Goal: Task Accomplishment & Management: Manage account settings

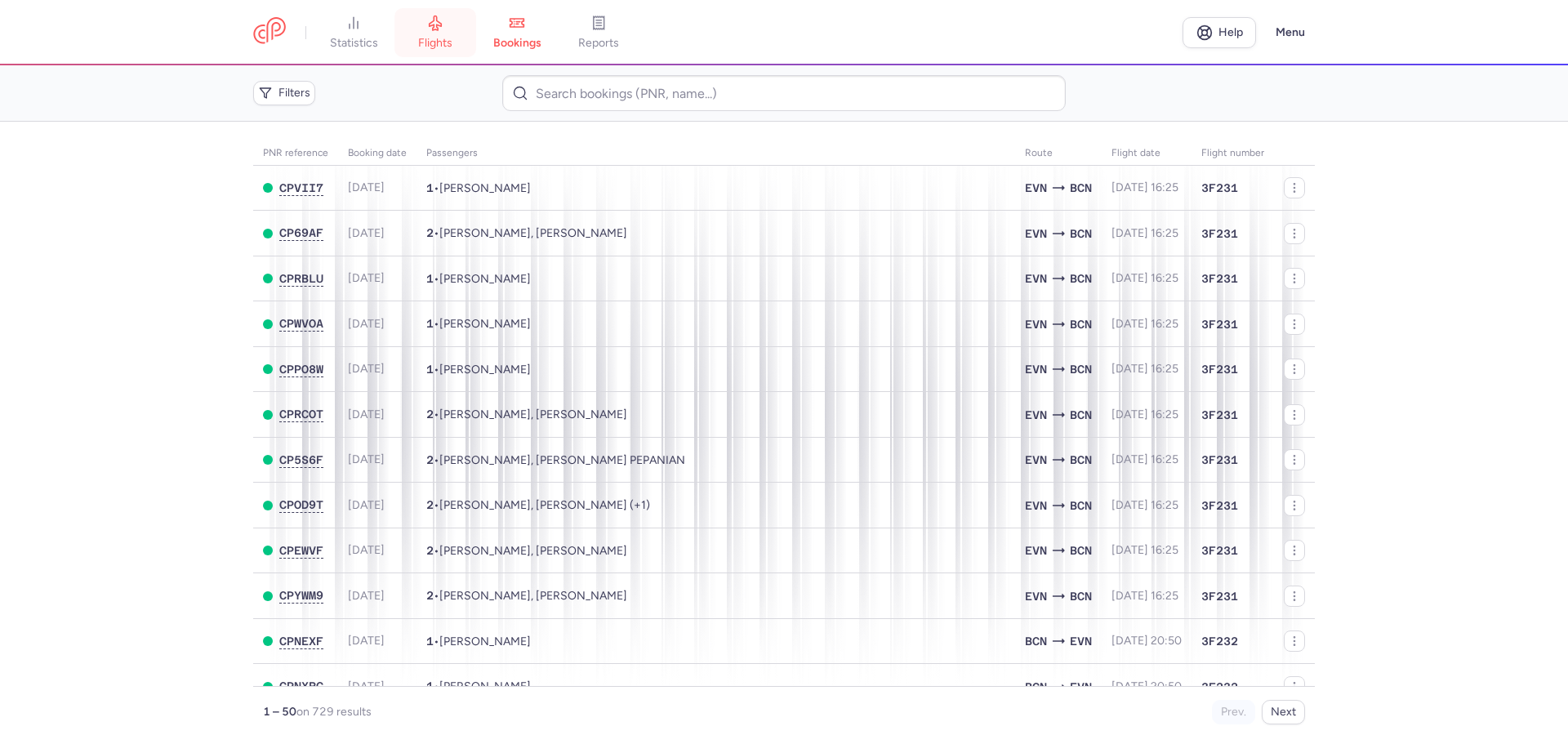
click at [449, 20] on link "flights" at bounding box center [436, 33] width 82 height 36
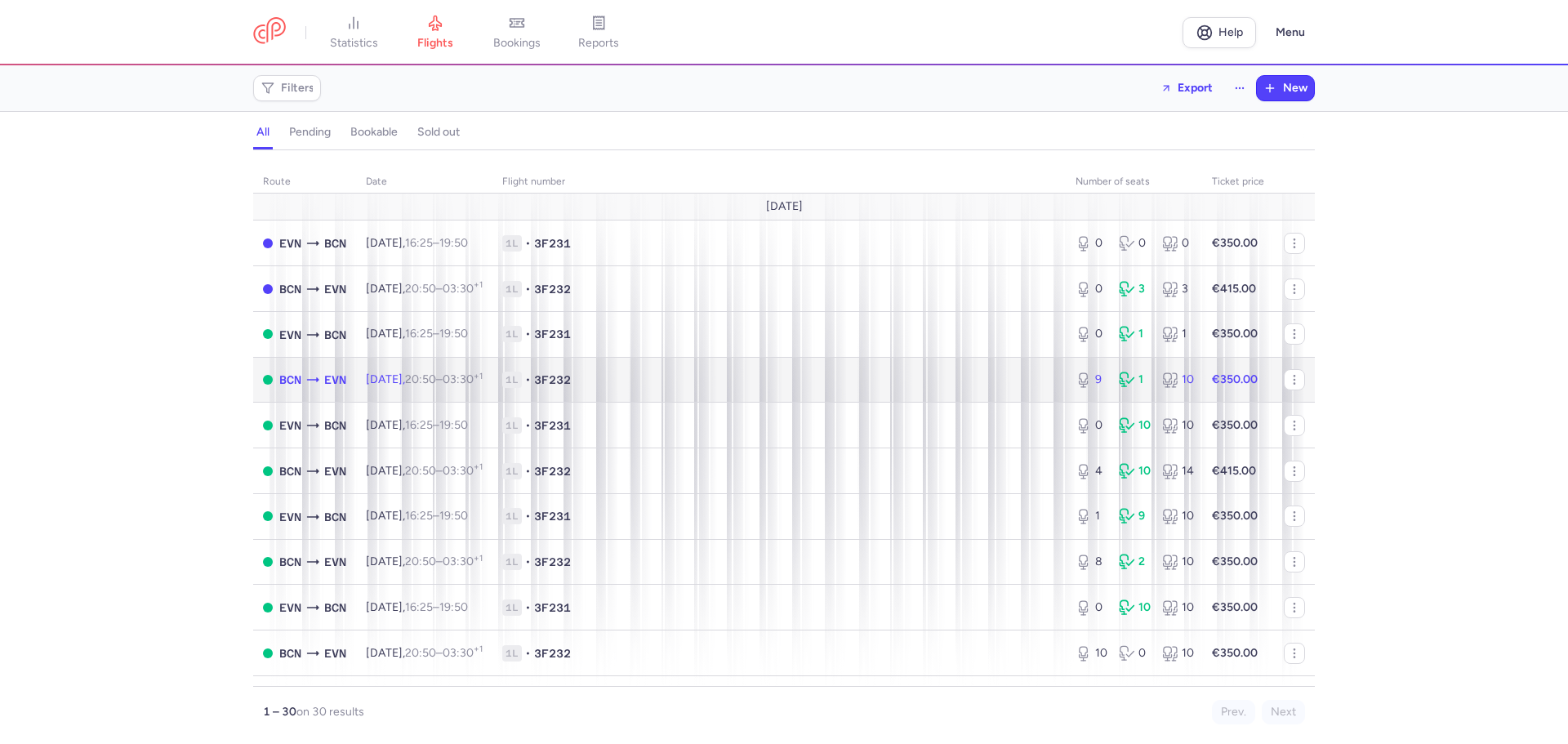
click at [759, 383] on span "1L • 3F232" at bounding box center [779, 380] width 554 height 17
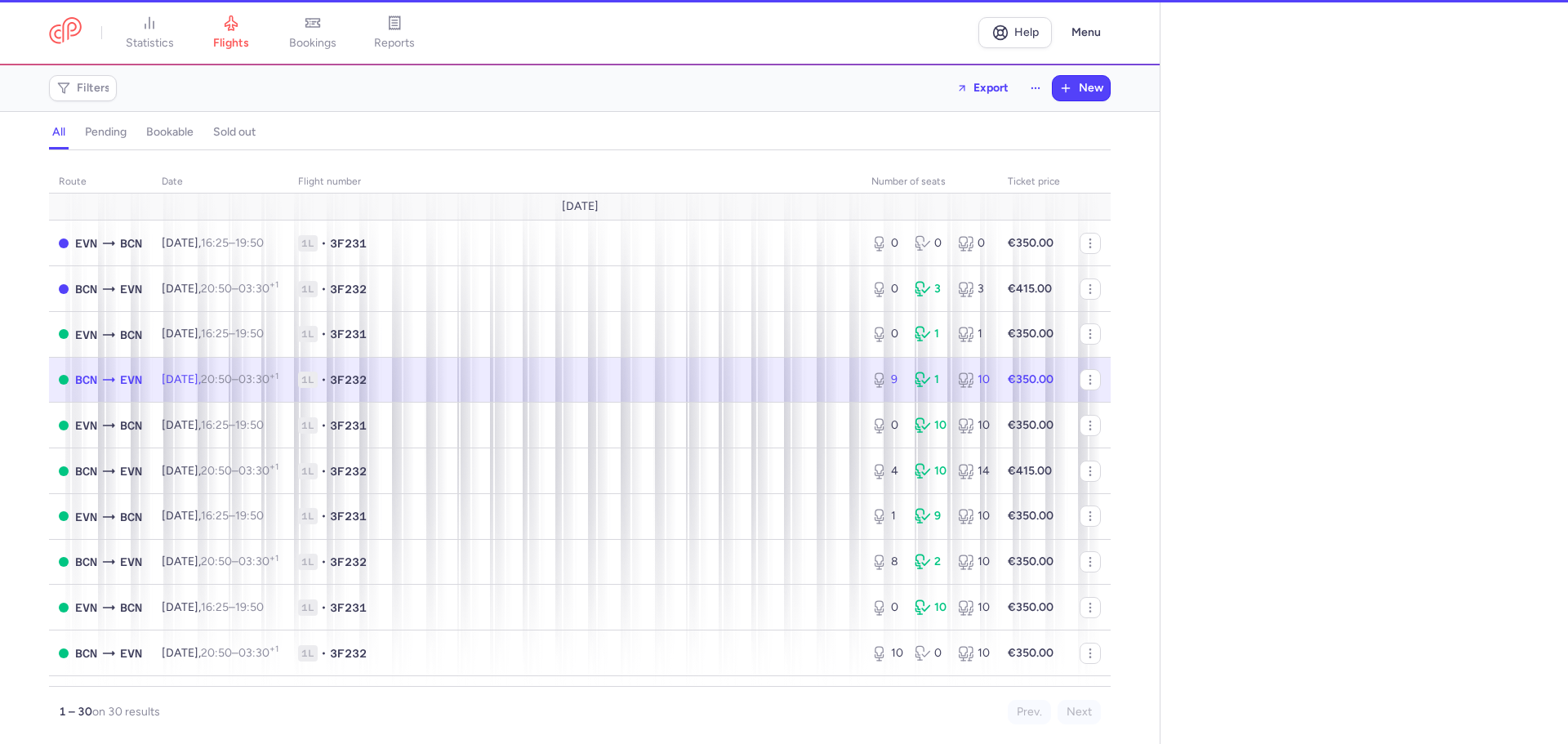
select select "days"
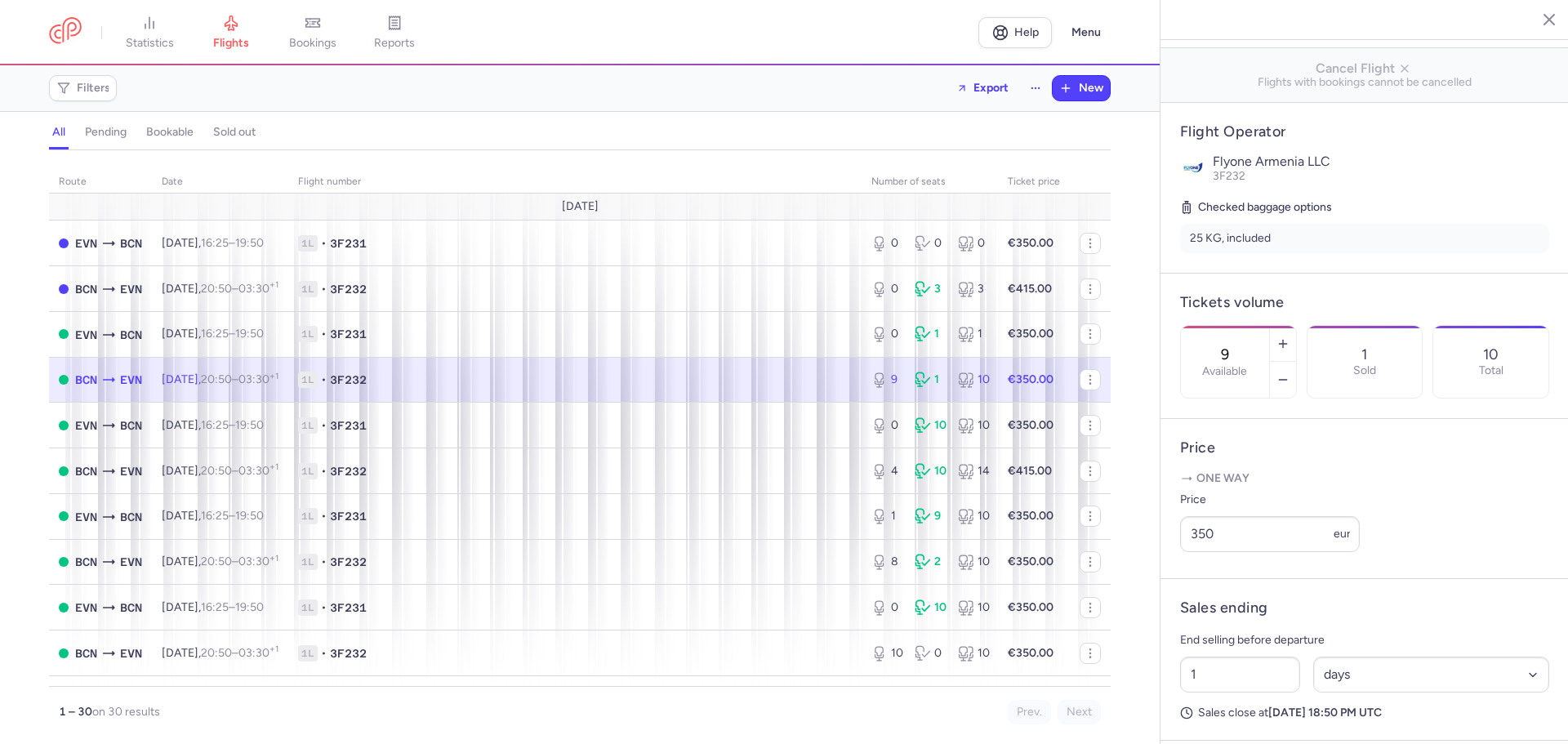
scroll to position [245, 0]
click at [1198, 551] on input "350" at bounding box center [1269, 534] width 180 height 36
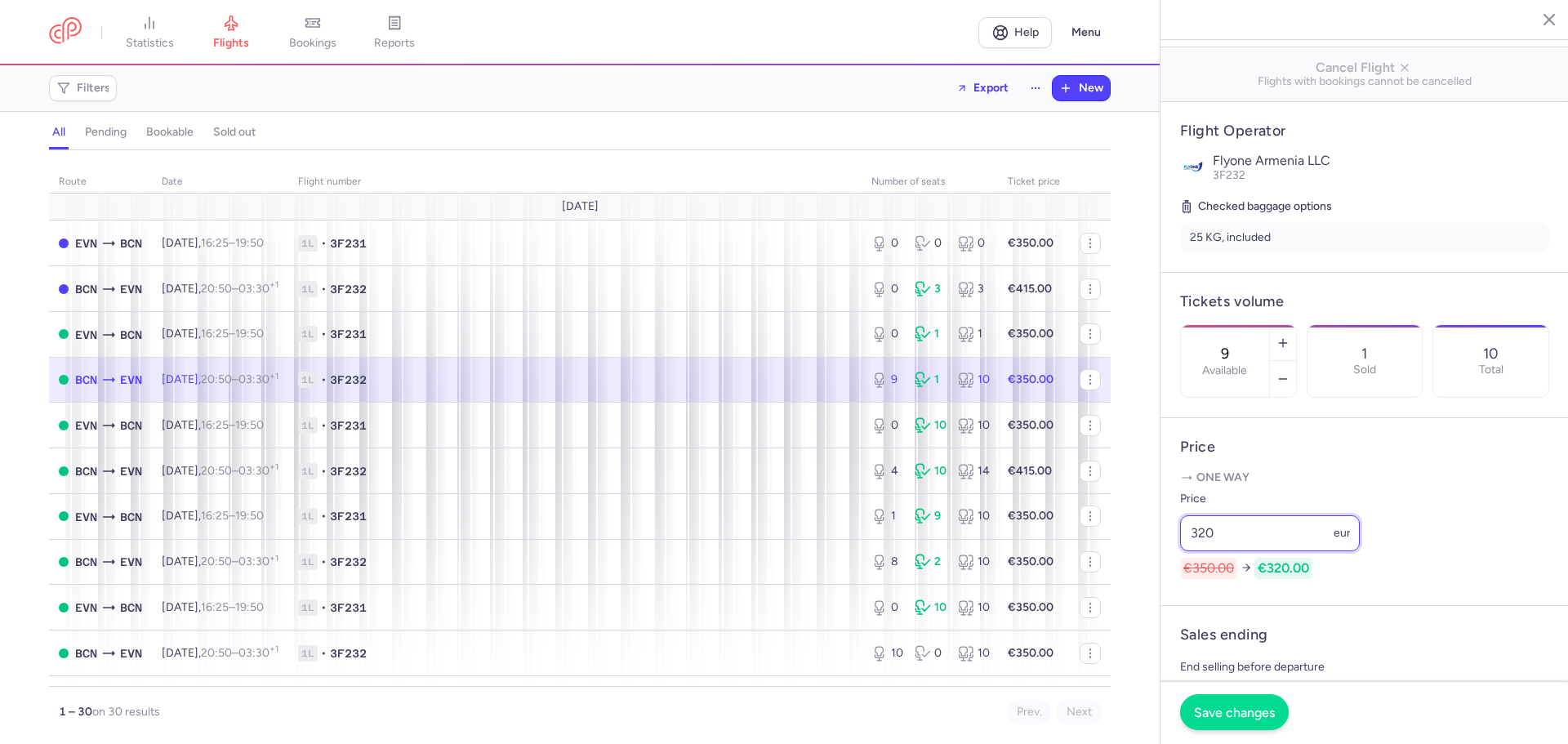
type input "320"
click at [1236, 703] on button "Save changes" at bounding box center [1234, 712] width 109 height 36
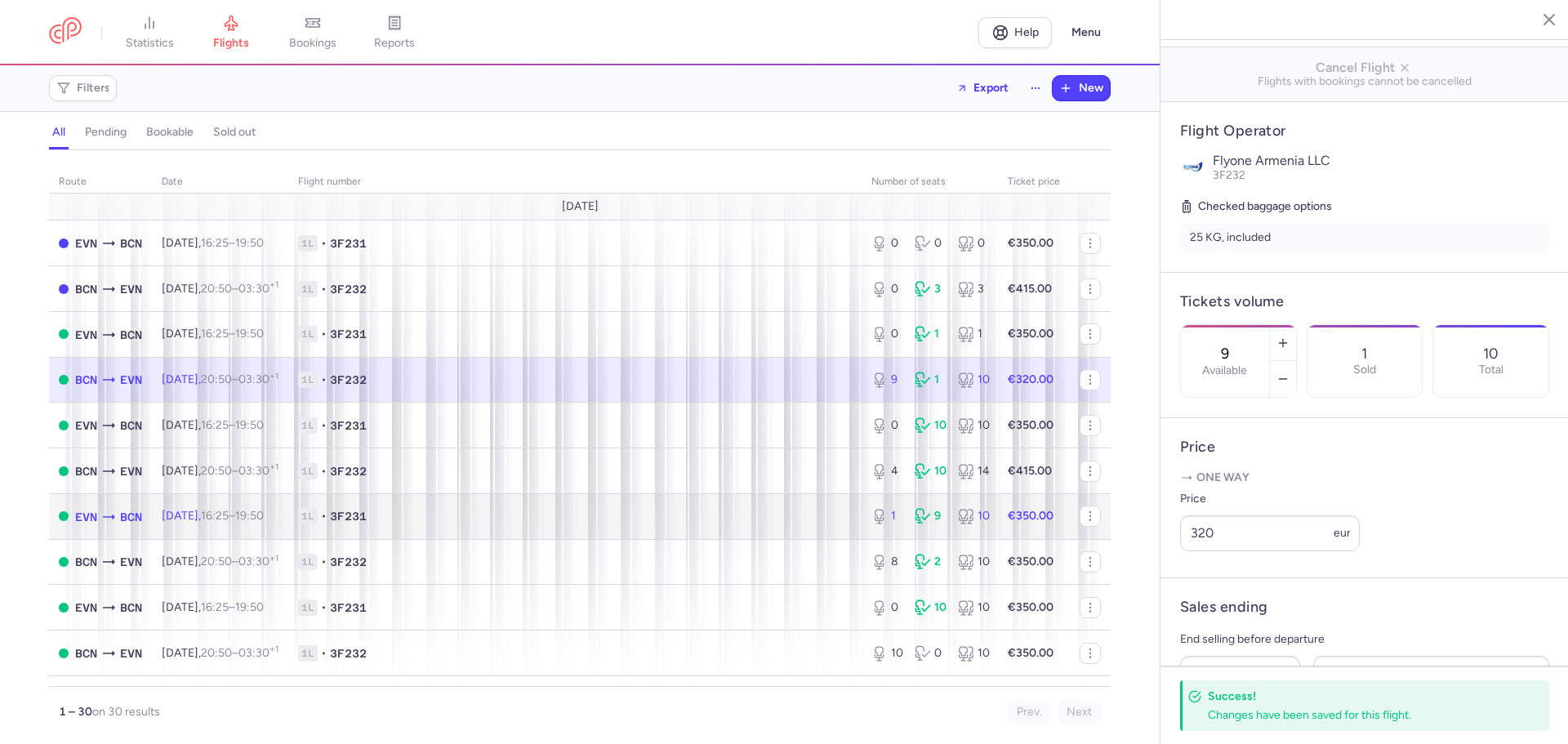
click at [476, 507] on td "1L • 3F231" at bounding box center [575, 516] width 573 height 46
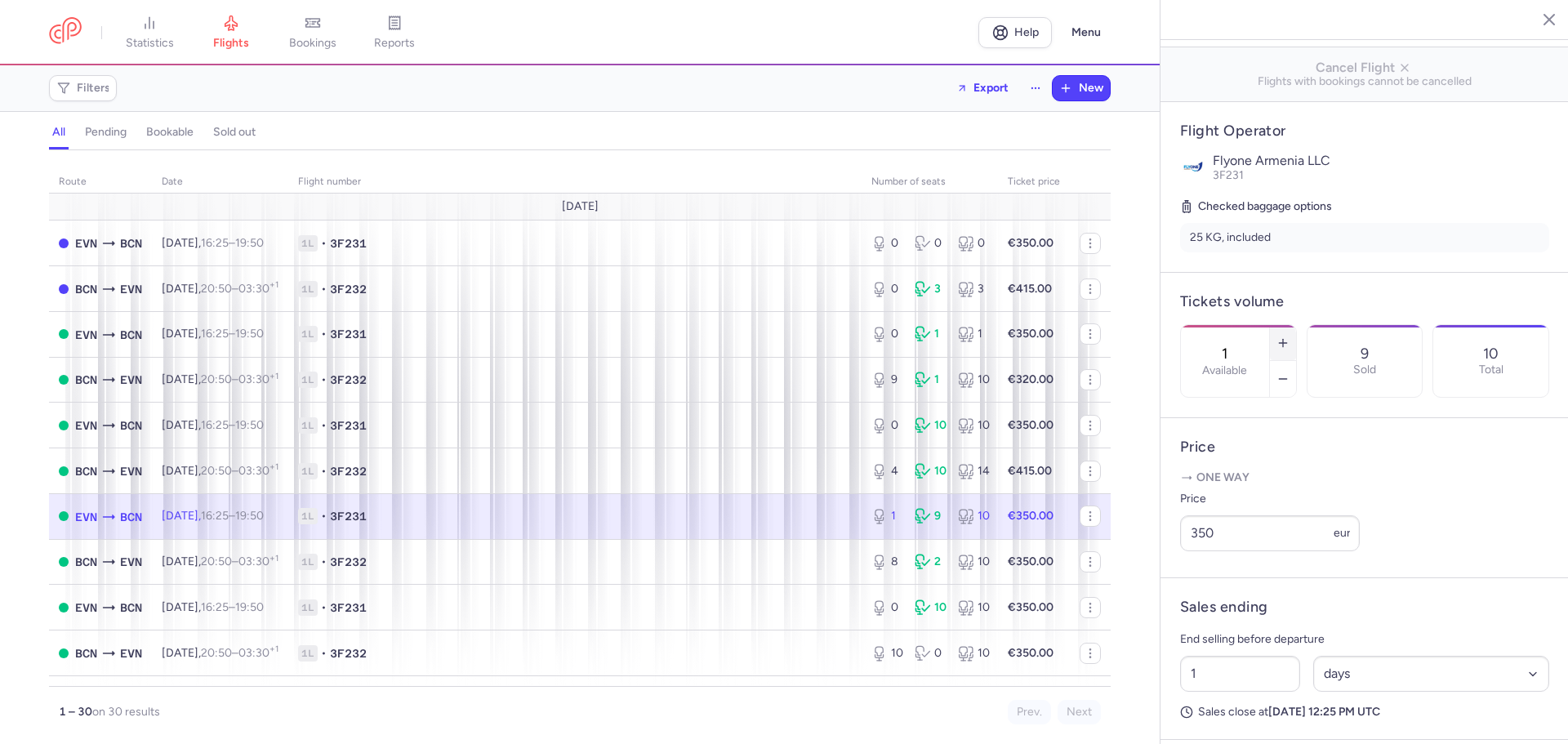
click at [1289, 336] on icon "button" at bounding box center [1282, 343] width 13 height 13
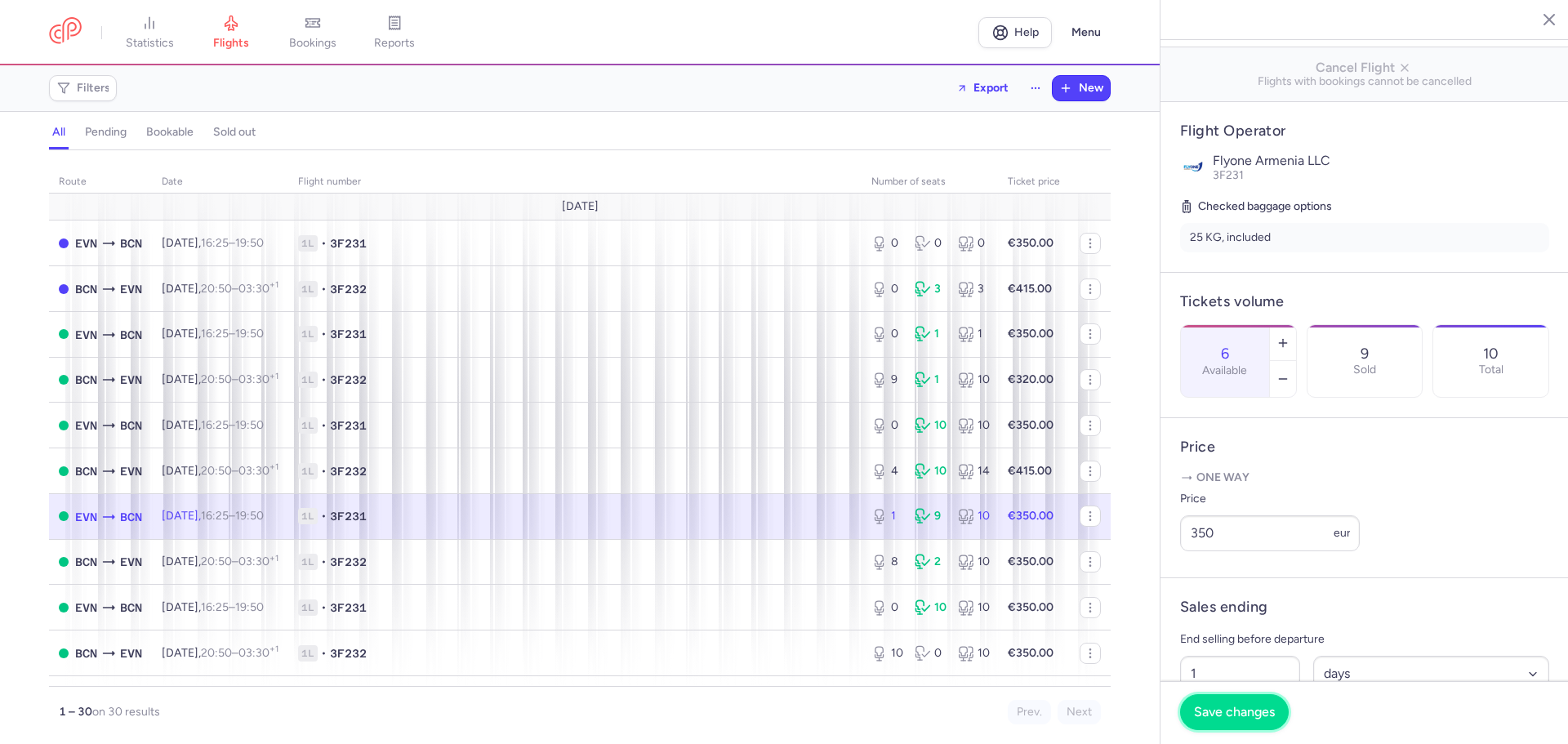
click at [1246, 703] on button "Save changes" at bounding box center [1234, 712] width 109 height 36
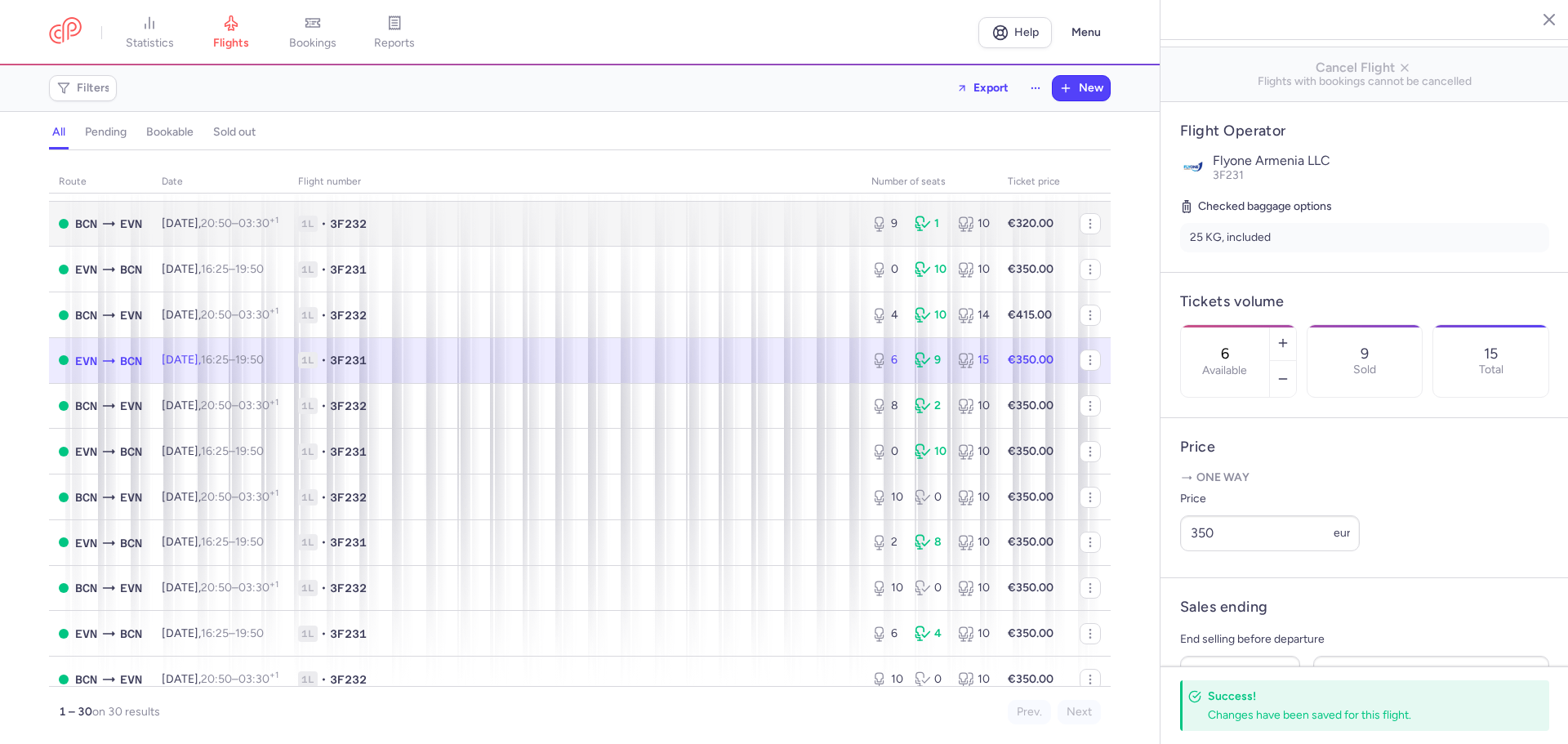
scroll to position [163, 0]
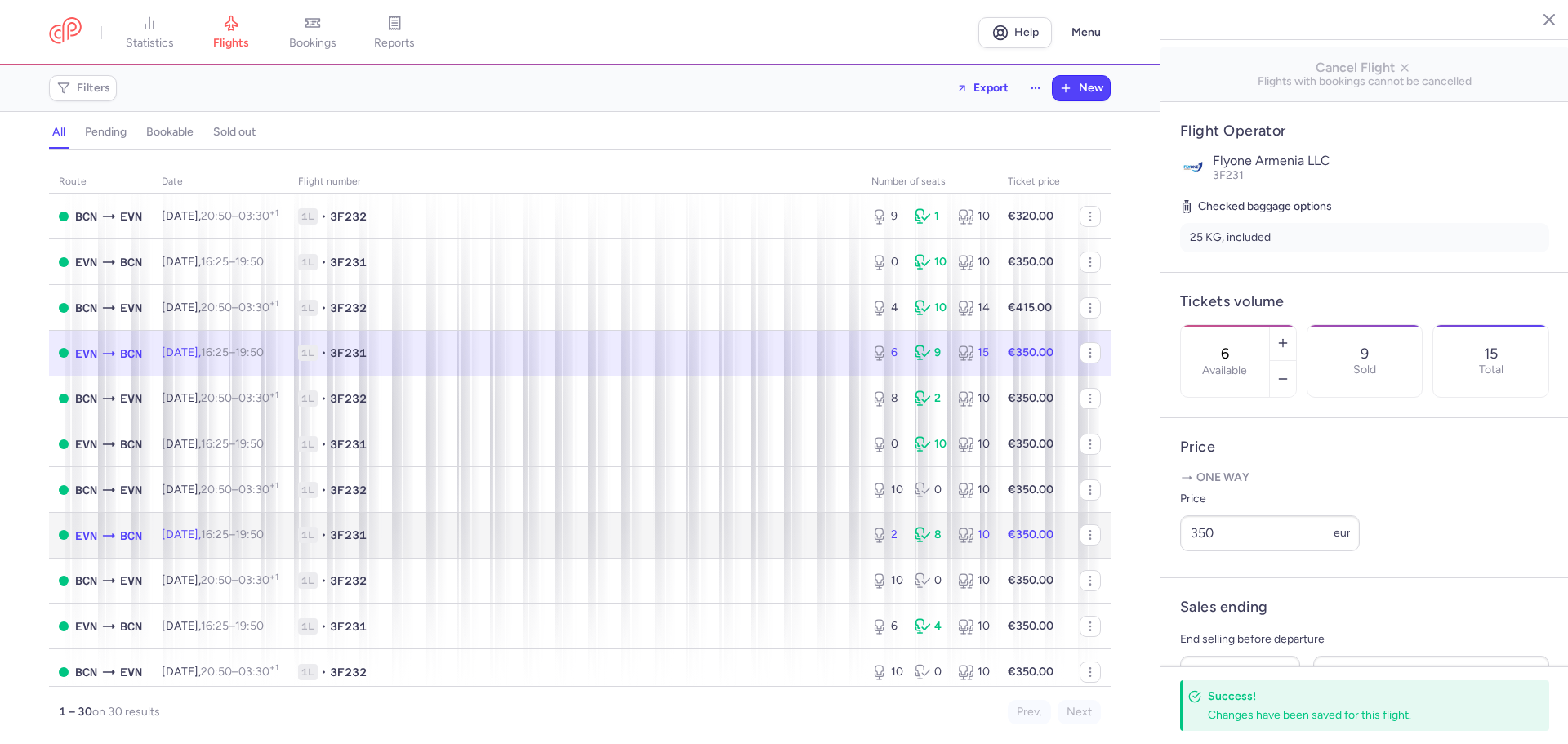
click at [682, 534] on span "1L • 3F231" at bounding box center [574, 535] width 554 height 17
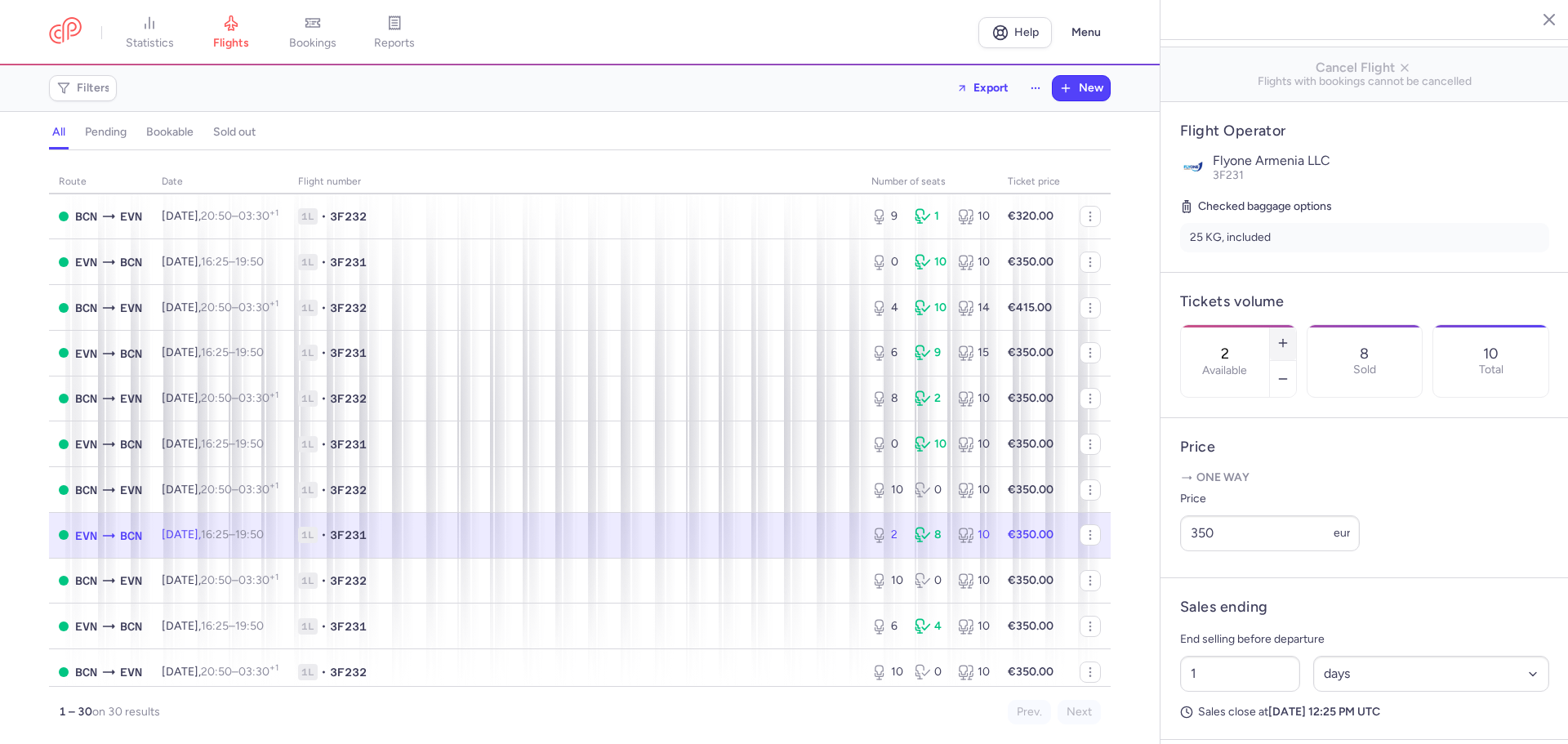
click at [1289, 336] on icon "button" at bounding box center [1282, 343] width 13 height 13
click at [1234, 722] on button "Save changes" at bounding box center [1234, 712] width 109 height 36
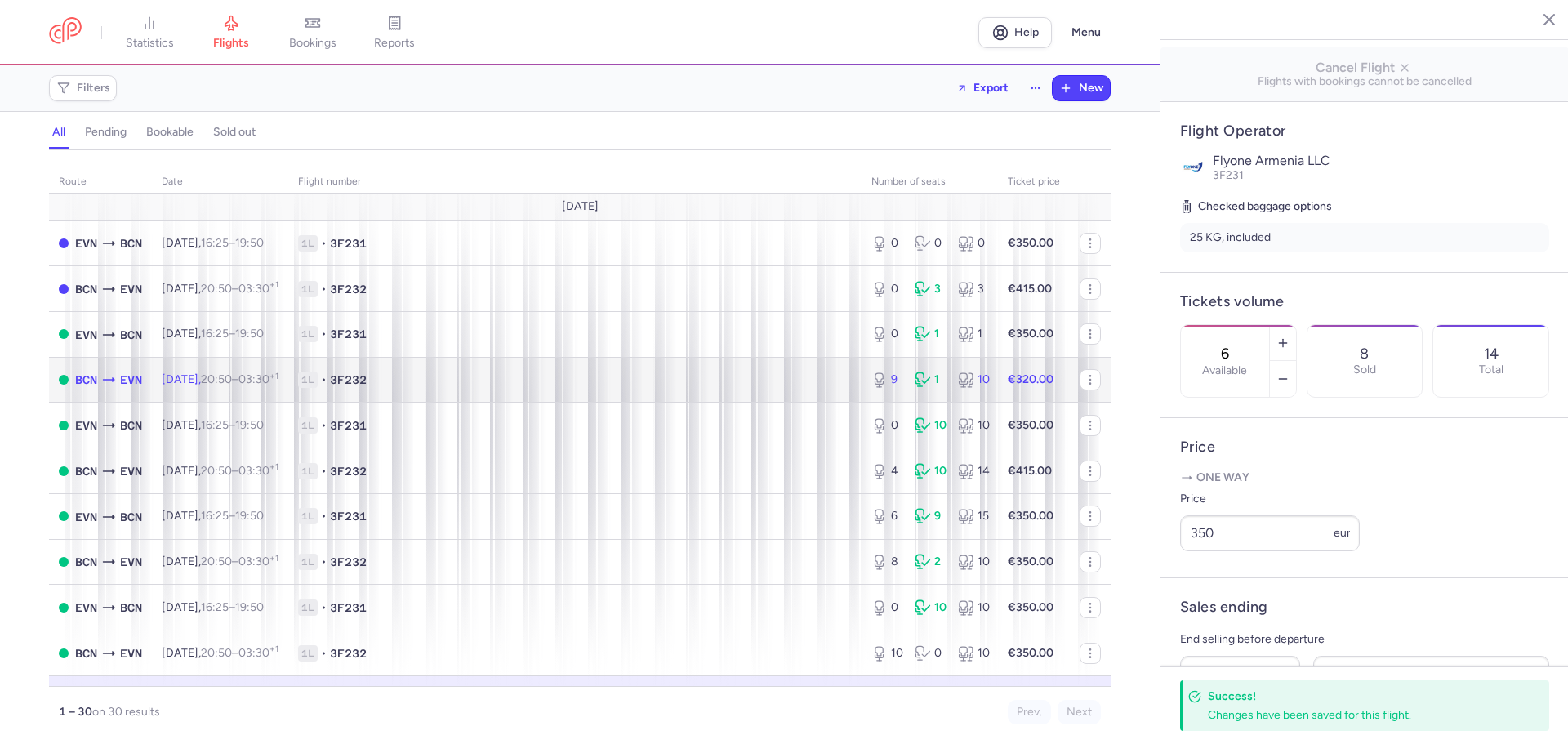
click at [466, 370] on td "1L • 3F232" at bounding box center [575, 379] width 573 height 46
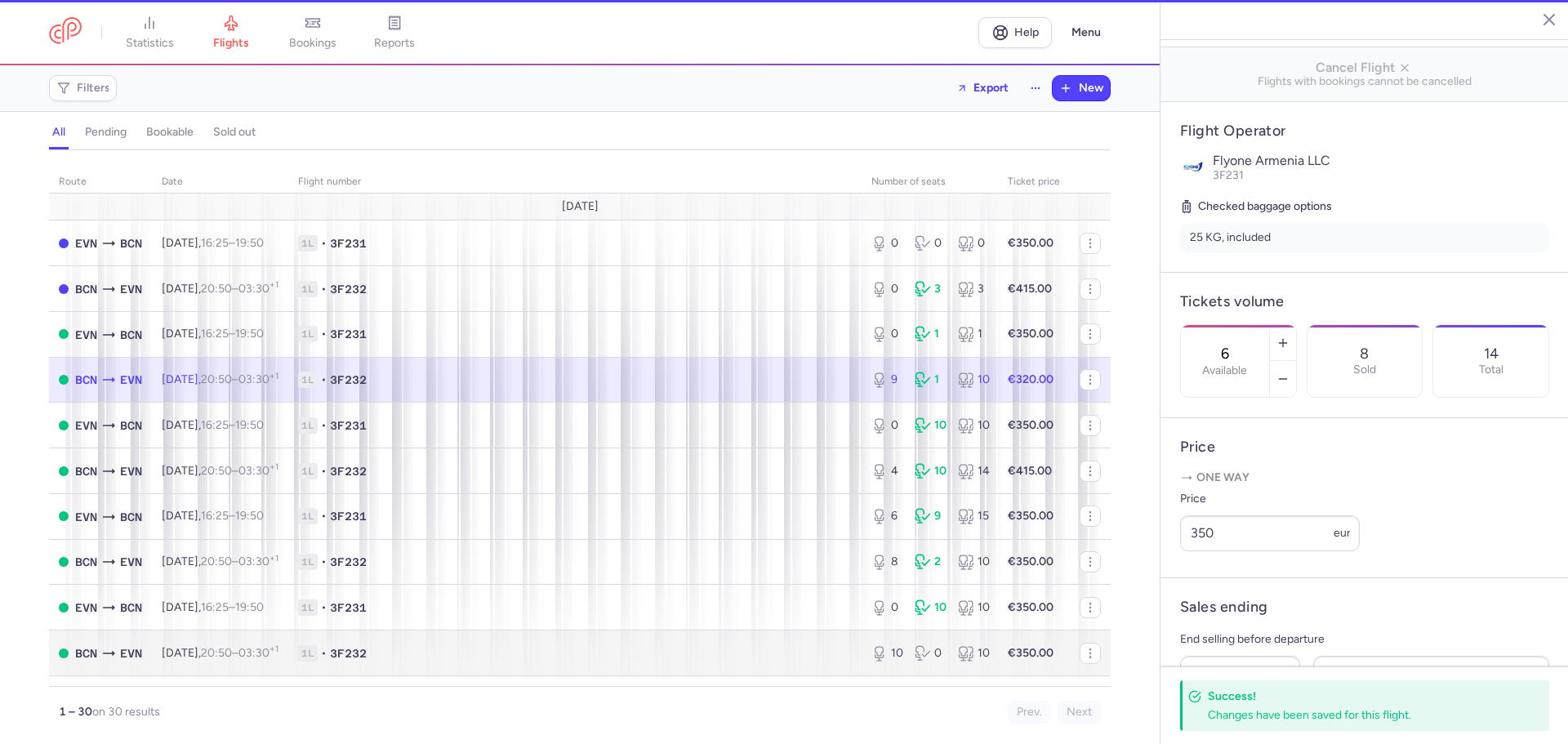
type input "9"
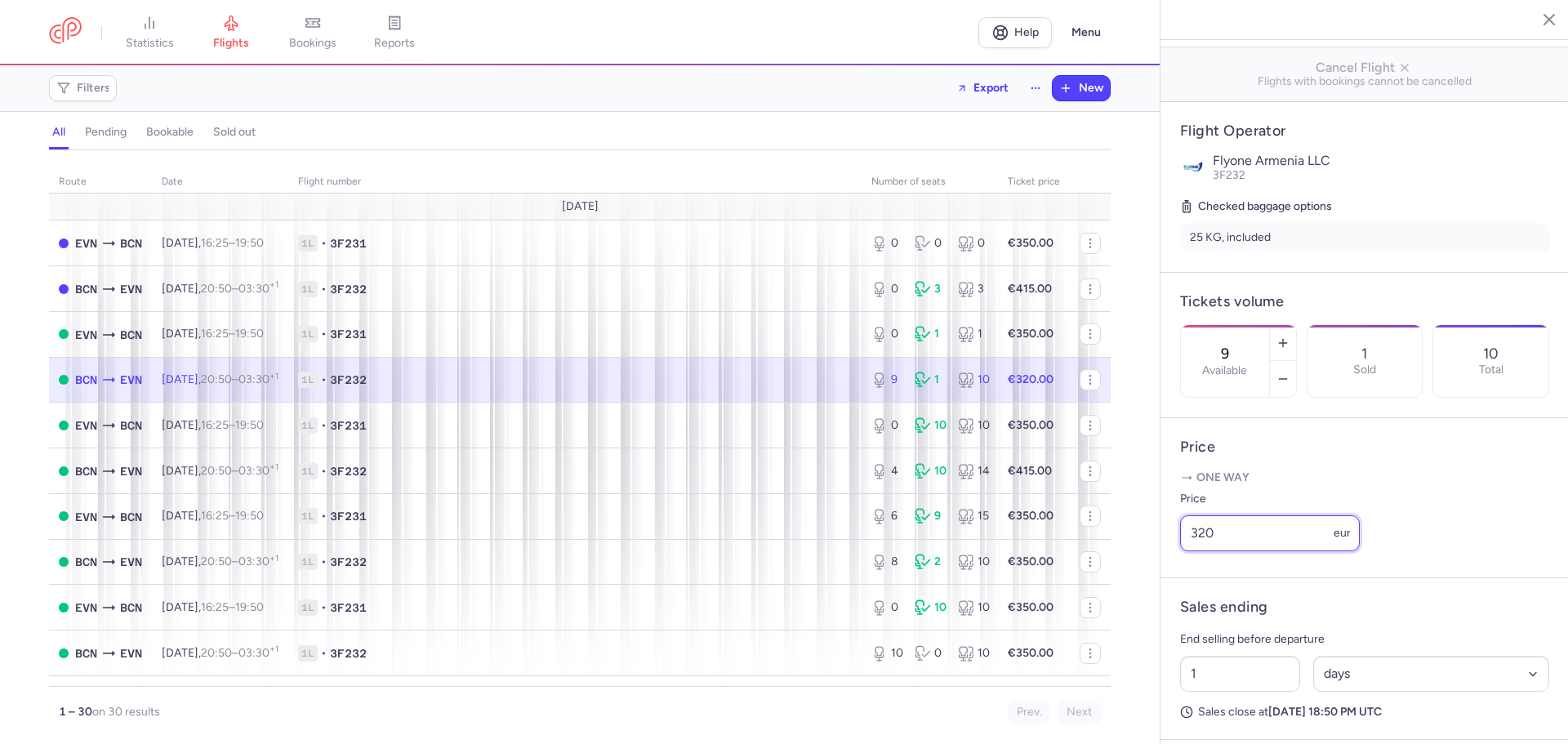
click at [1197, 551] on input "320" at bounding box center [1269, 534] width 180 height 36
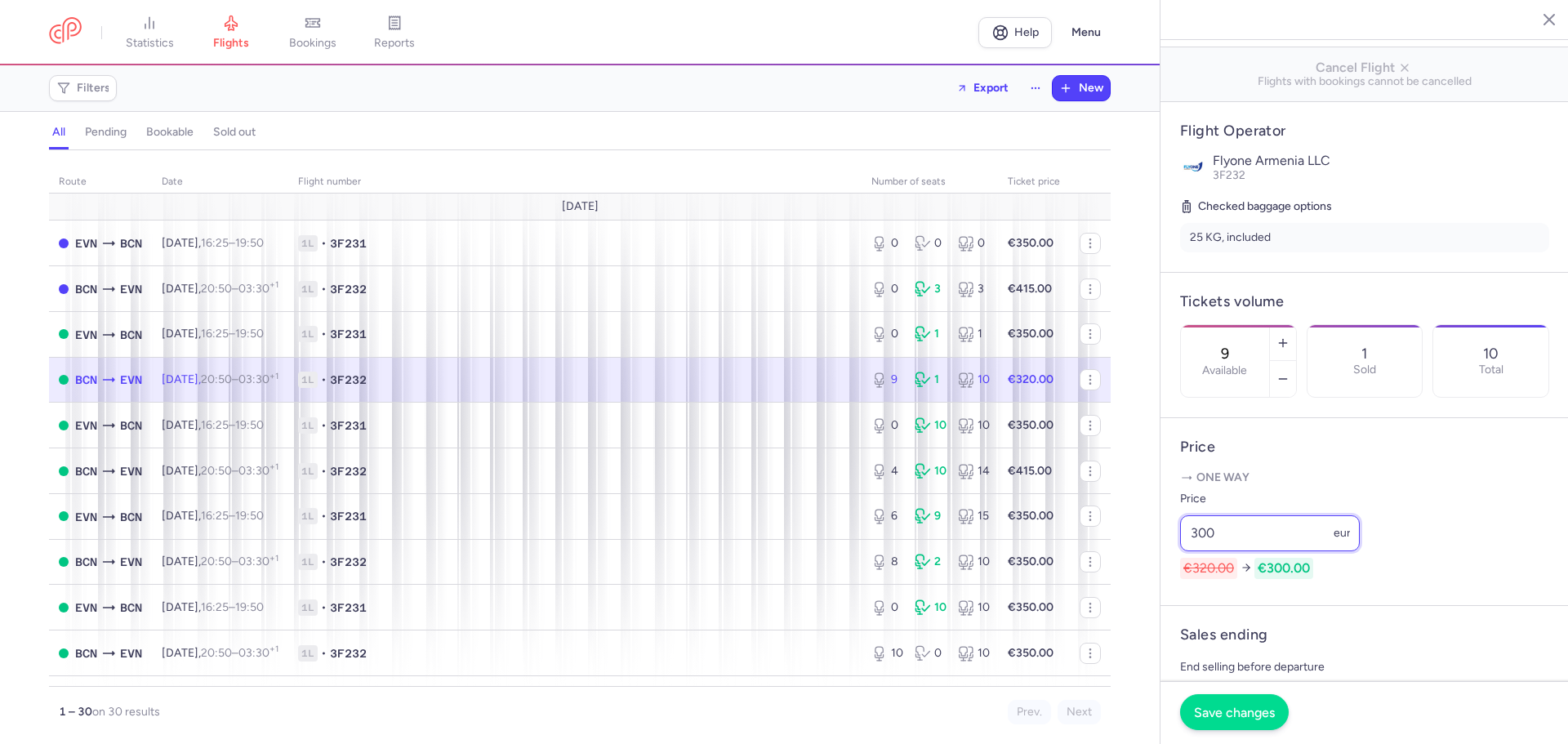
type input "300"
click at [1228, 710] on span "Save changes" at bounding box center [1234, 712] width 81 height 15
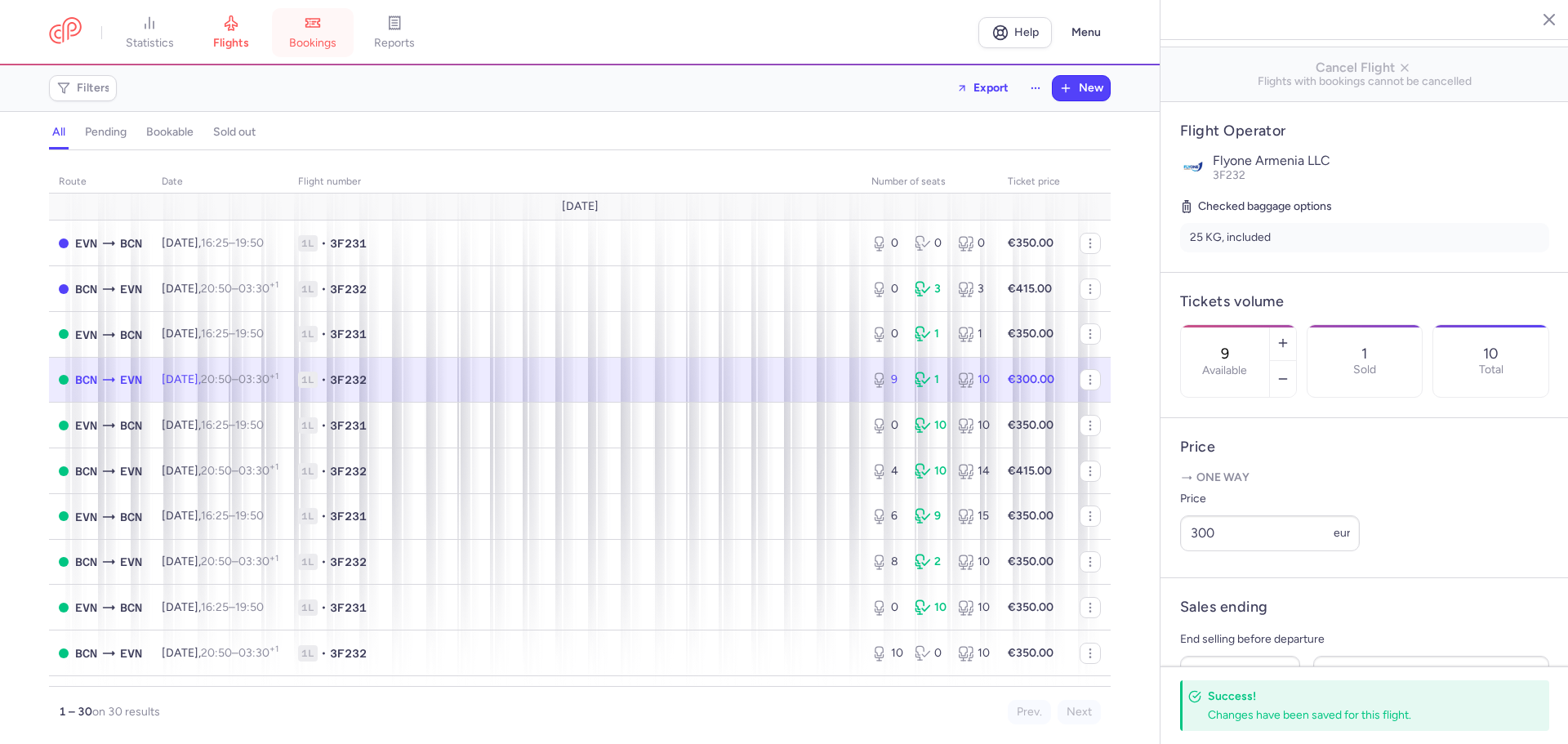
click at [305, 36] on span "bookings" at bounding box center [313, 44] width 47 height 15
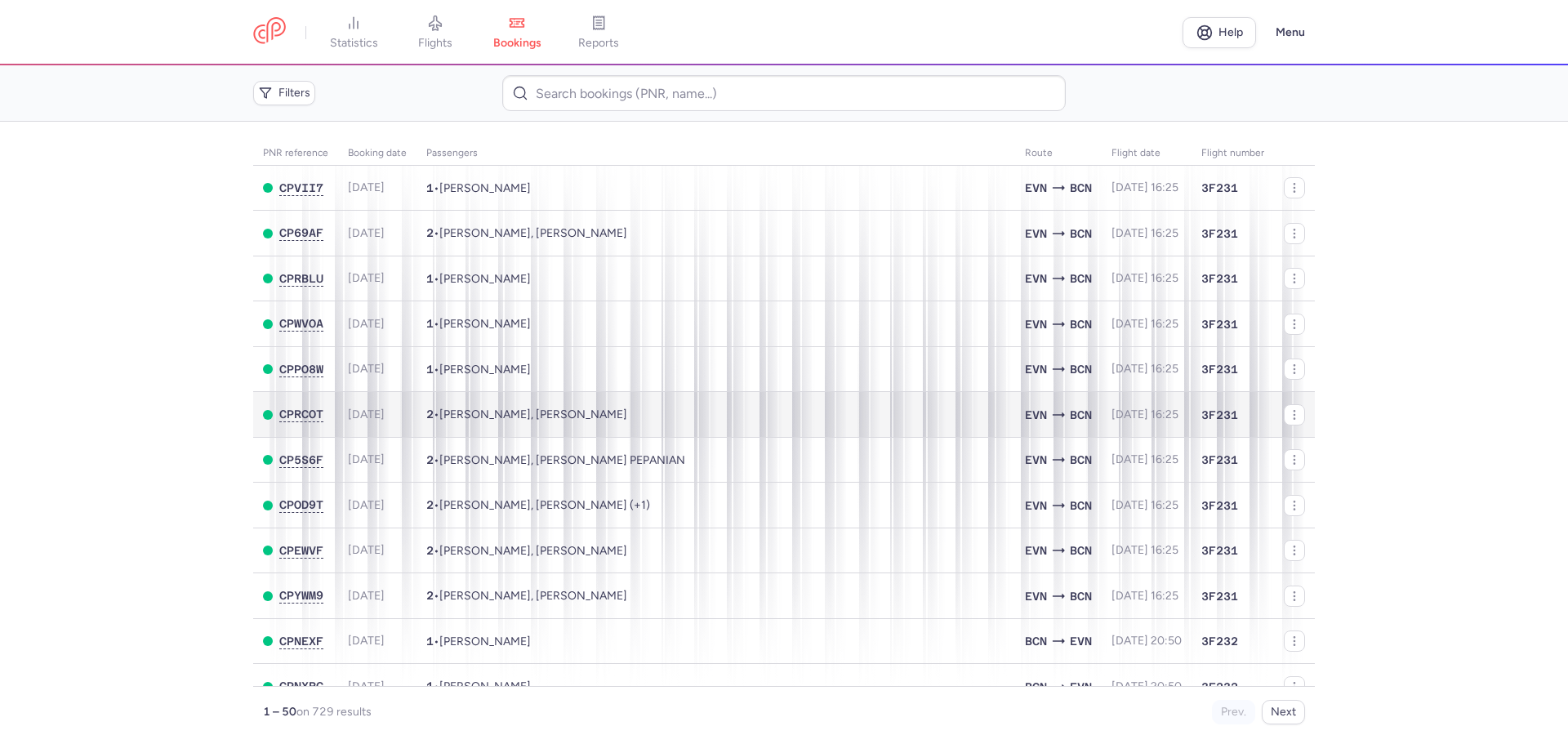
click at [443, 36] on span "flights" at bounding box center [435, 44] width 34 height 15
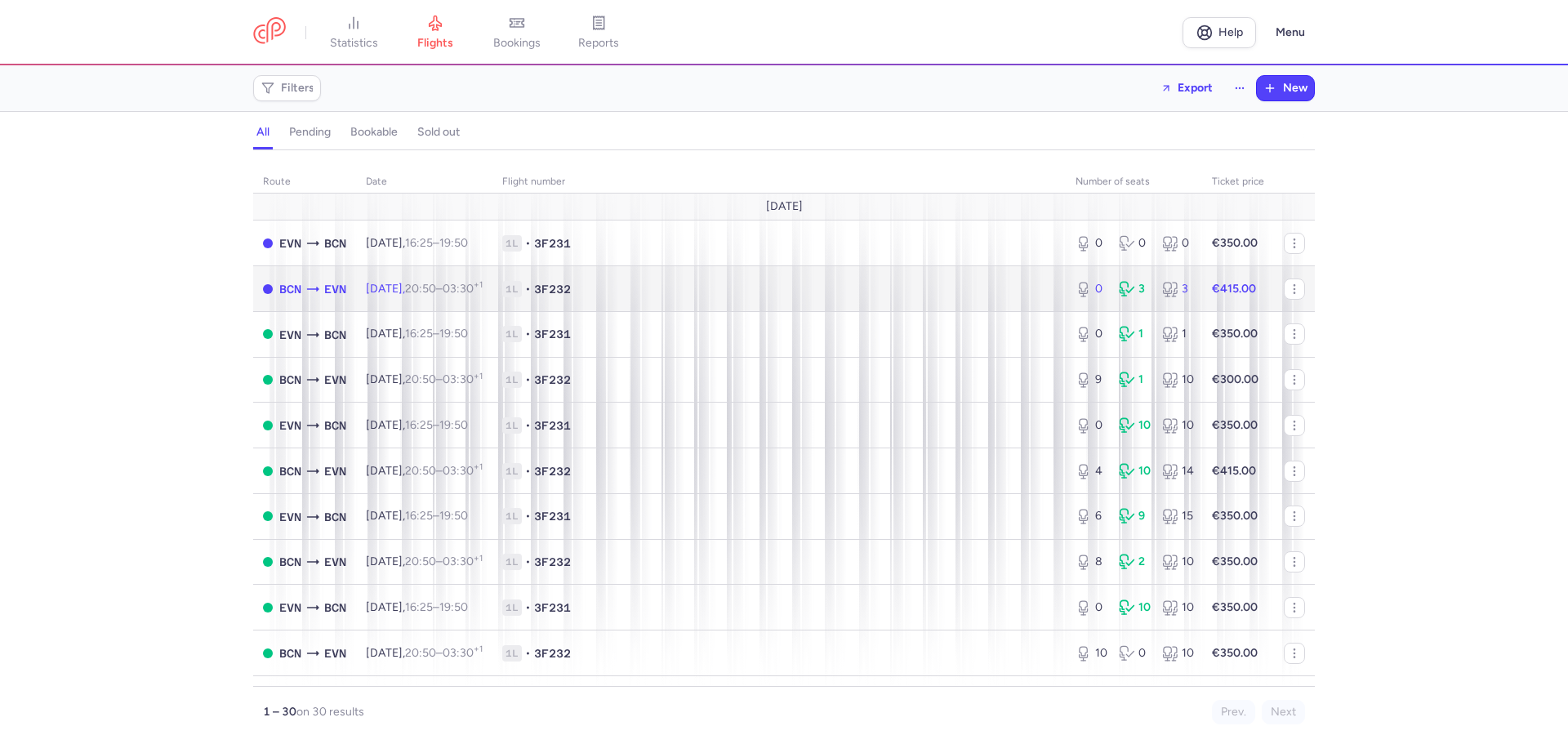
click at [424, 285] on span "Mon, 11 Aug, 20:50 – 03:30 +1" at bounding box center [423, 289] width 116 height 14
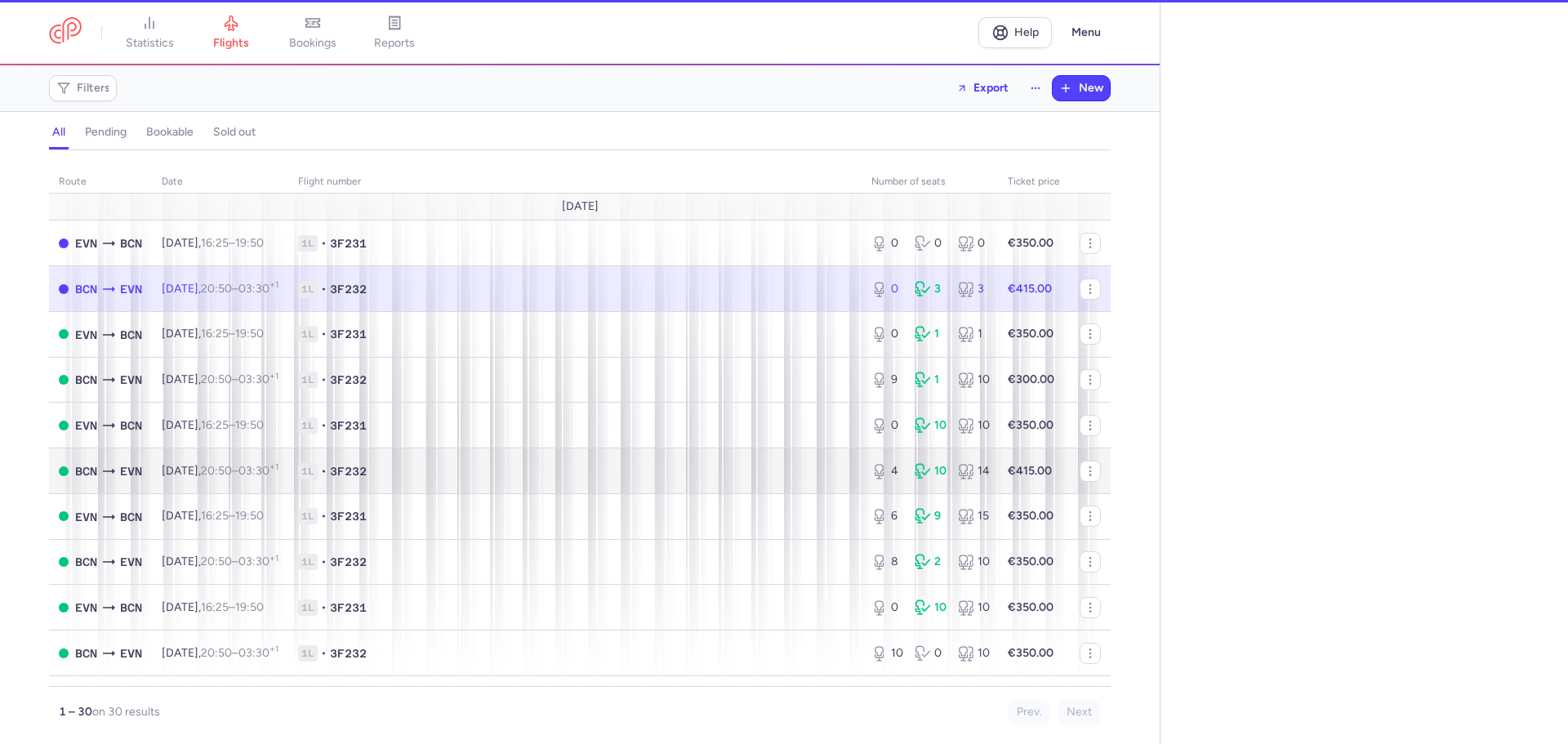
select select "days"
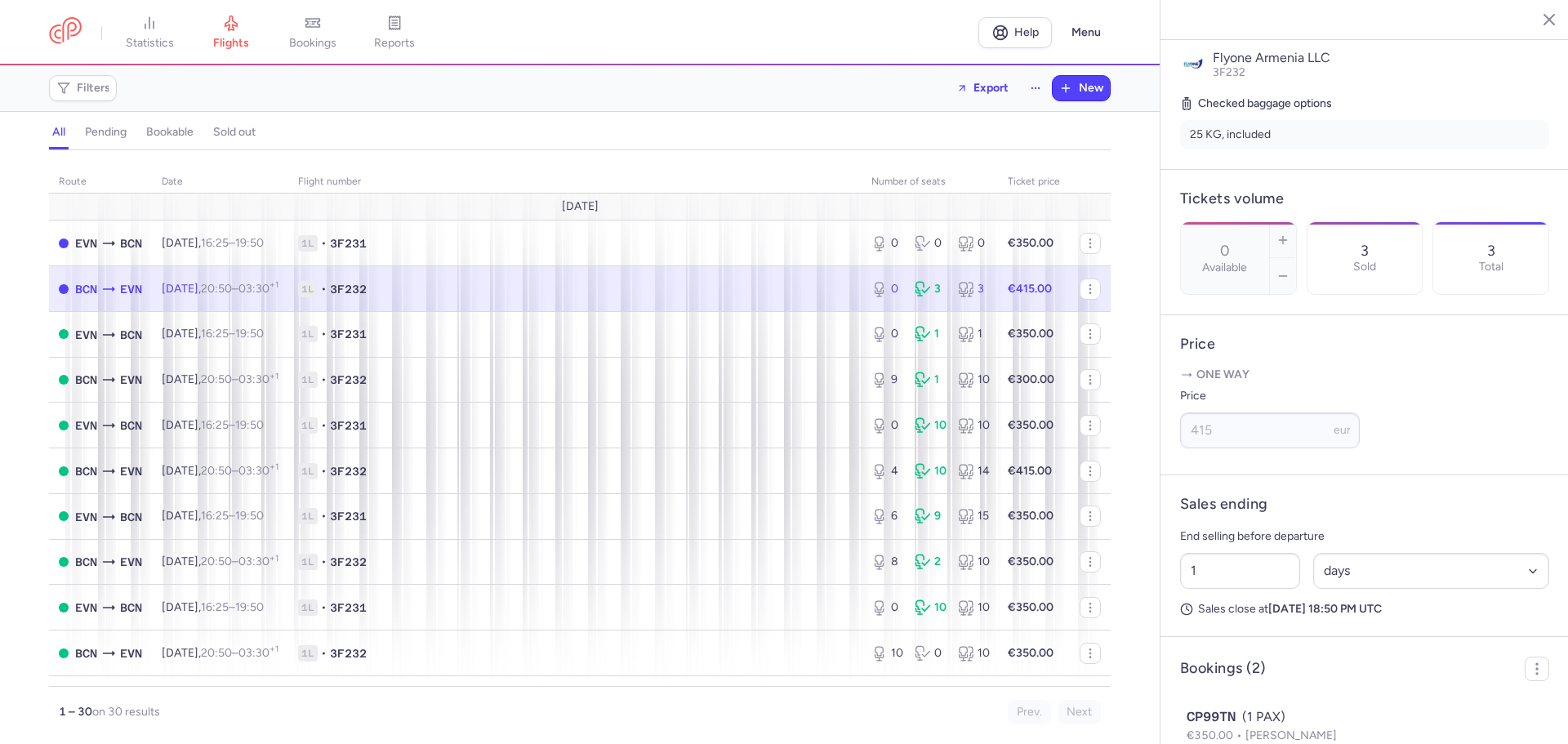
scroll to position [489, 0]
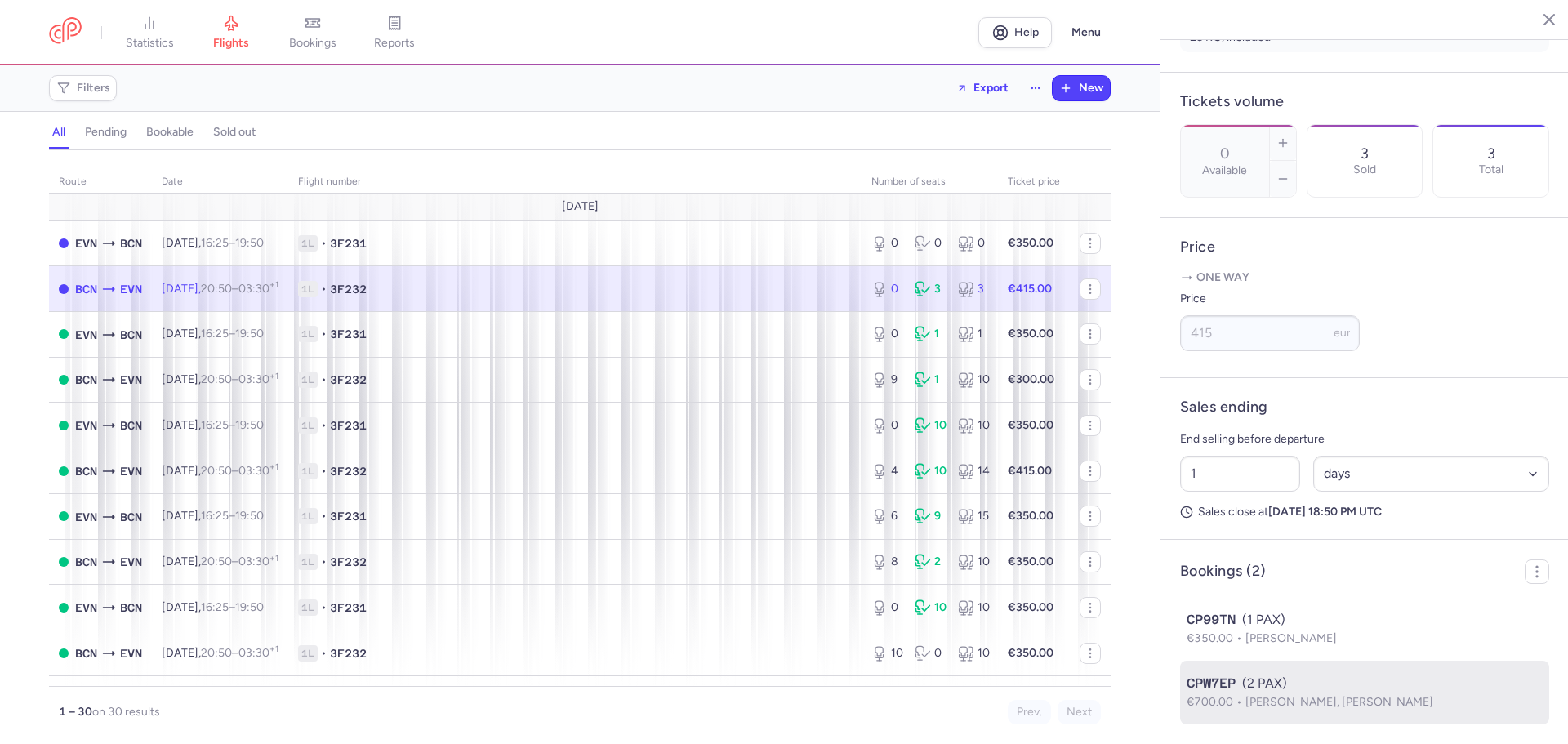
click at [1333, 696] on span "[PERSON_NAME], [PERSON_NAME]" at bounding box center [1339, 702] width 188 height 14
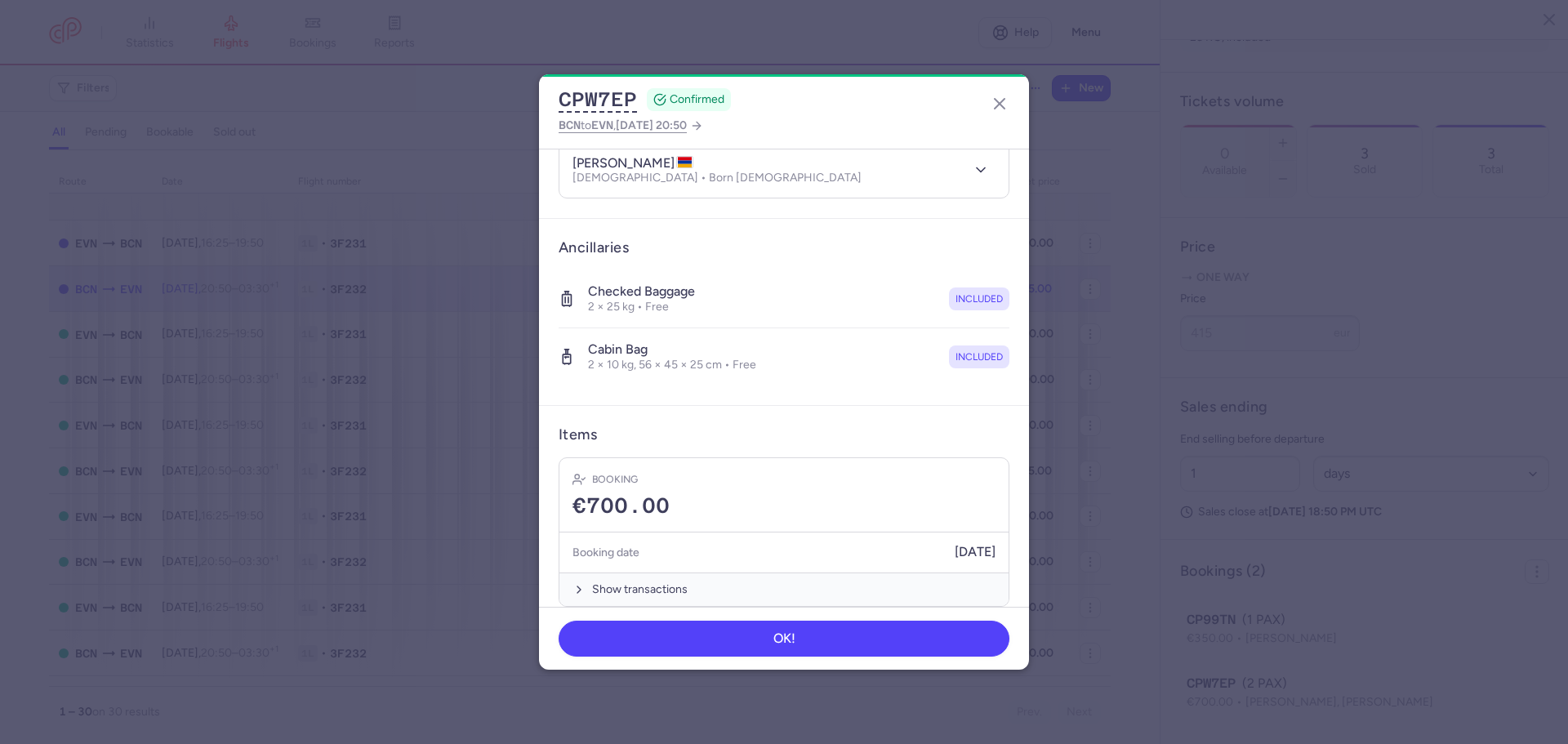
scroll to position [264, 0]
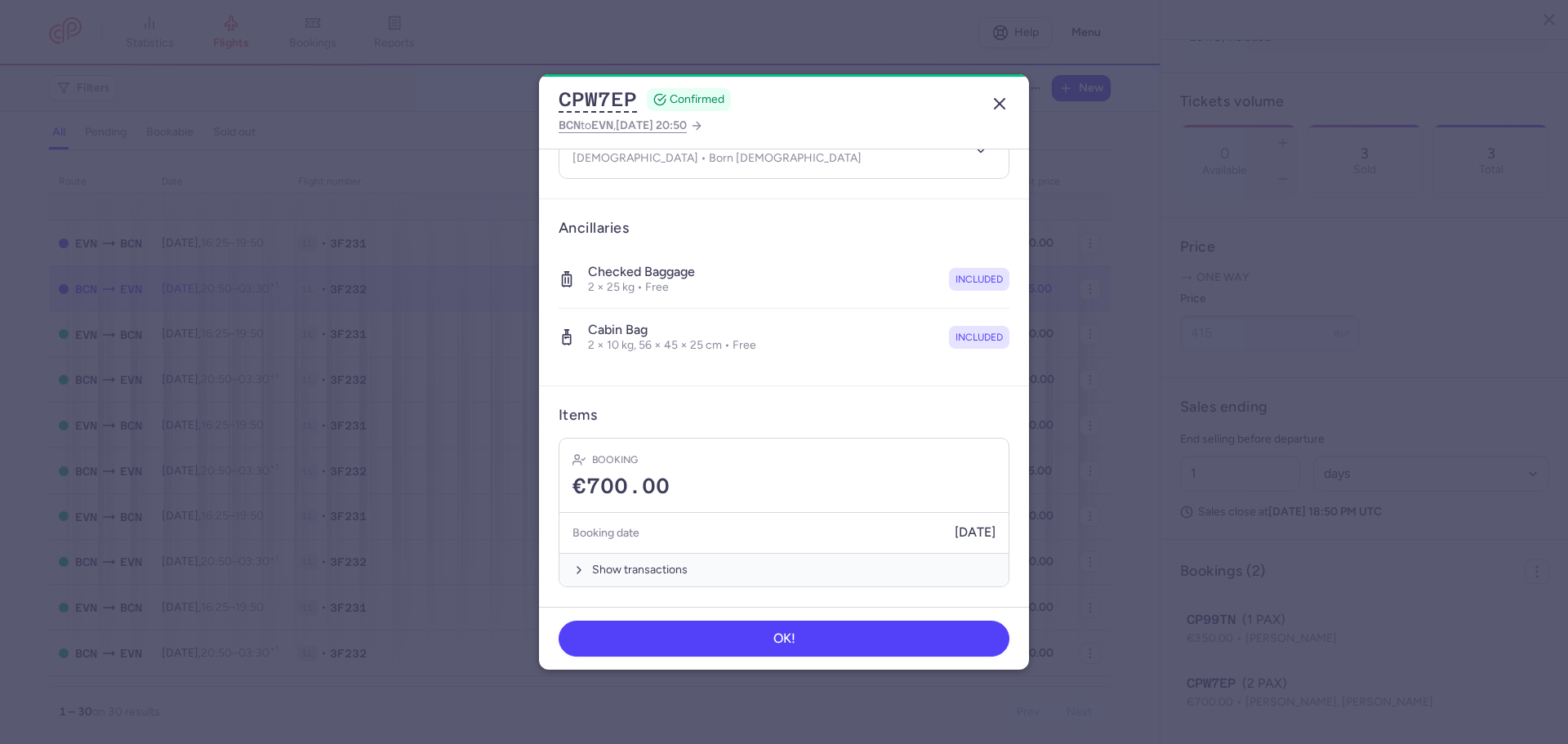
click at [995, 102] on icon "button" at bounding box center [998, 103] width 20 height 20
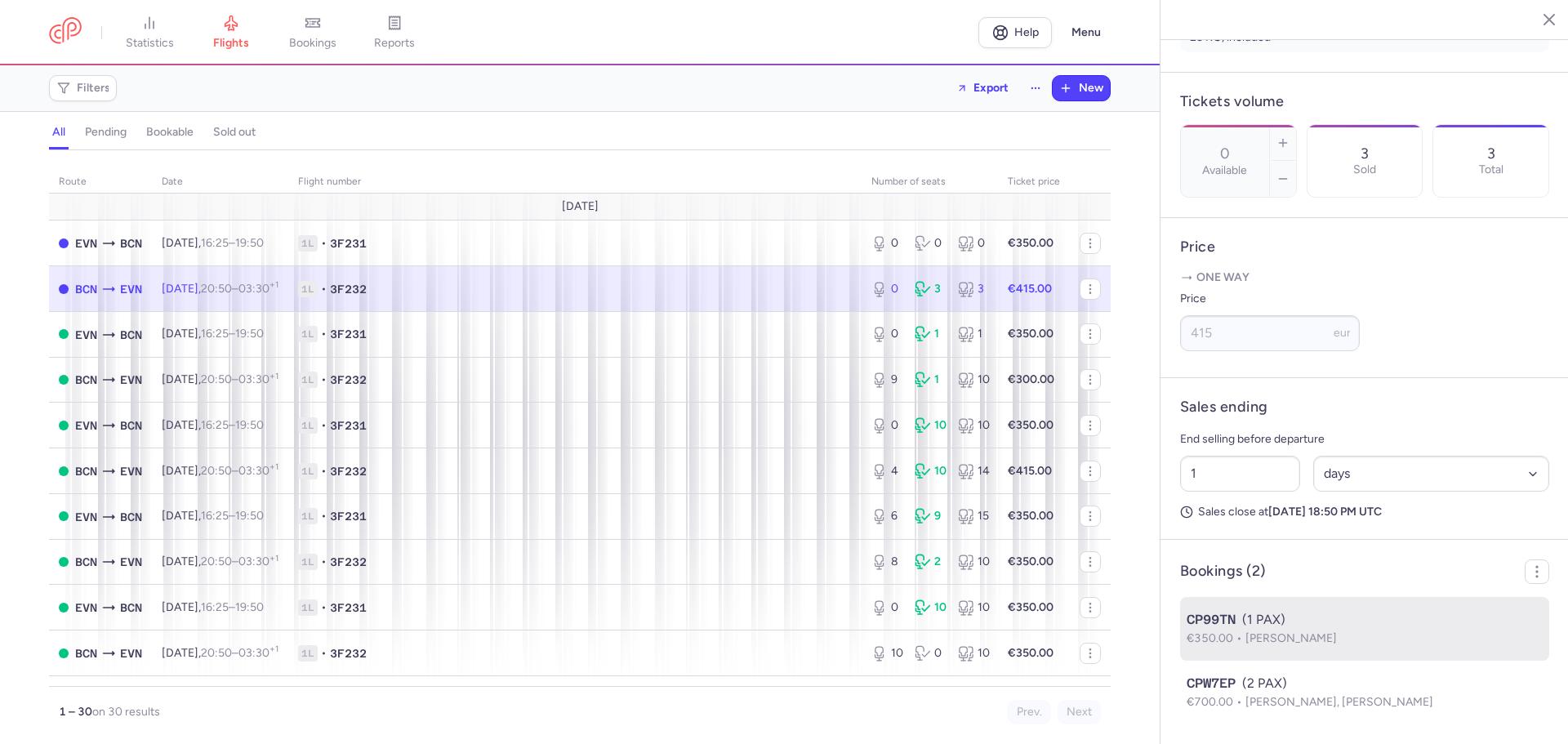
click at [1253, 636] on span "[PERSON_NAME]" at bounding box center [1291, 638] width 91 height 14
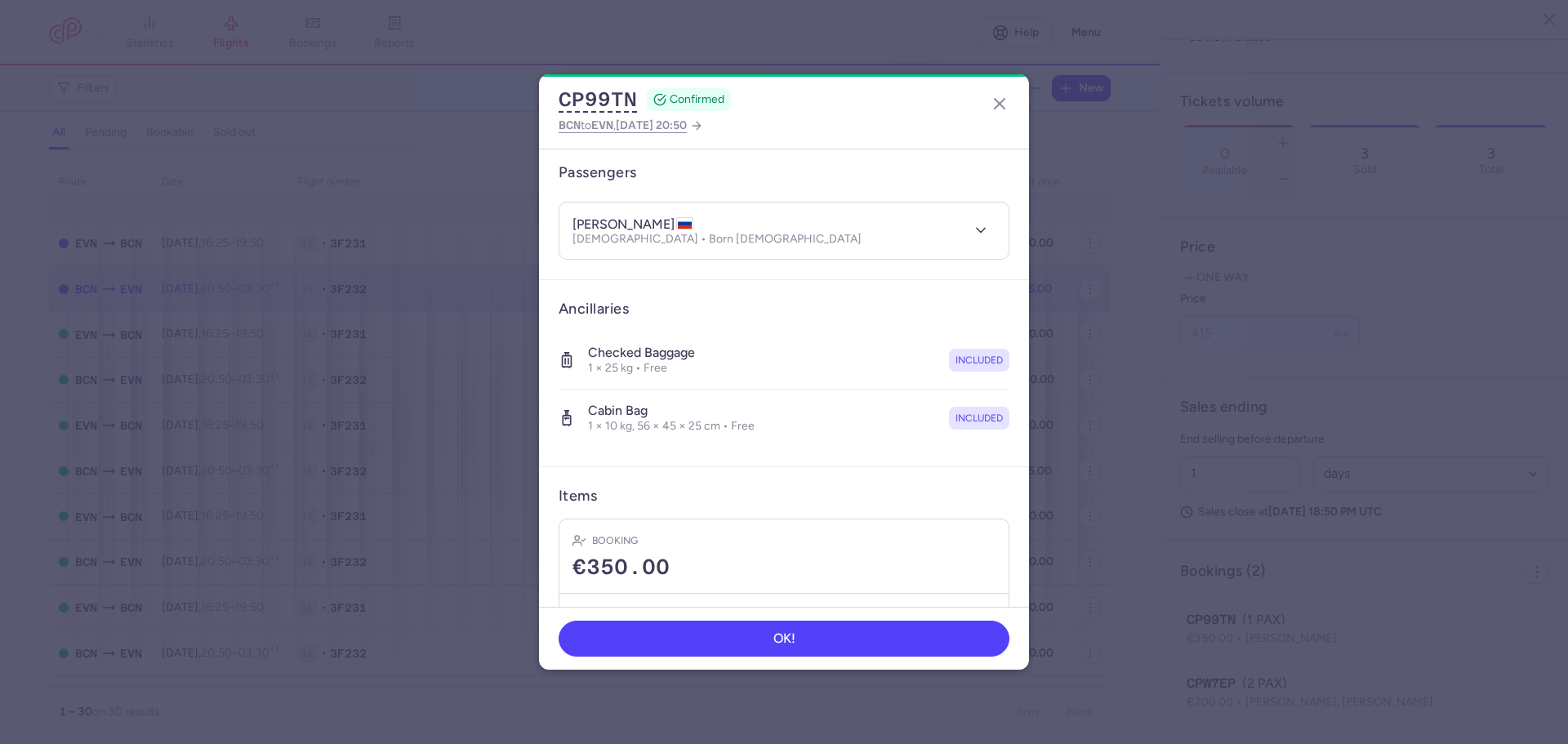
scroll to position [127, 0]
click at [998, 104] on line "button" at bounding box center [999, 103] width 10 height 10
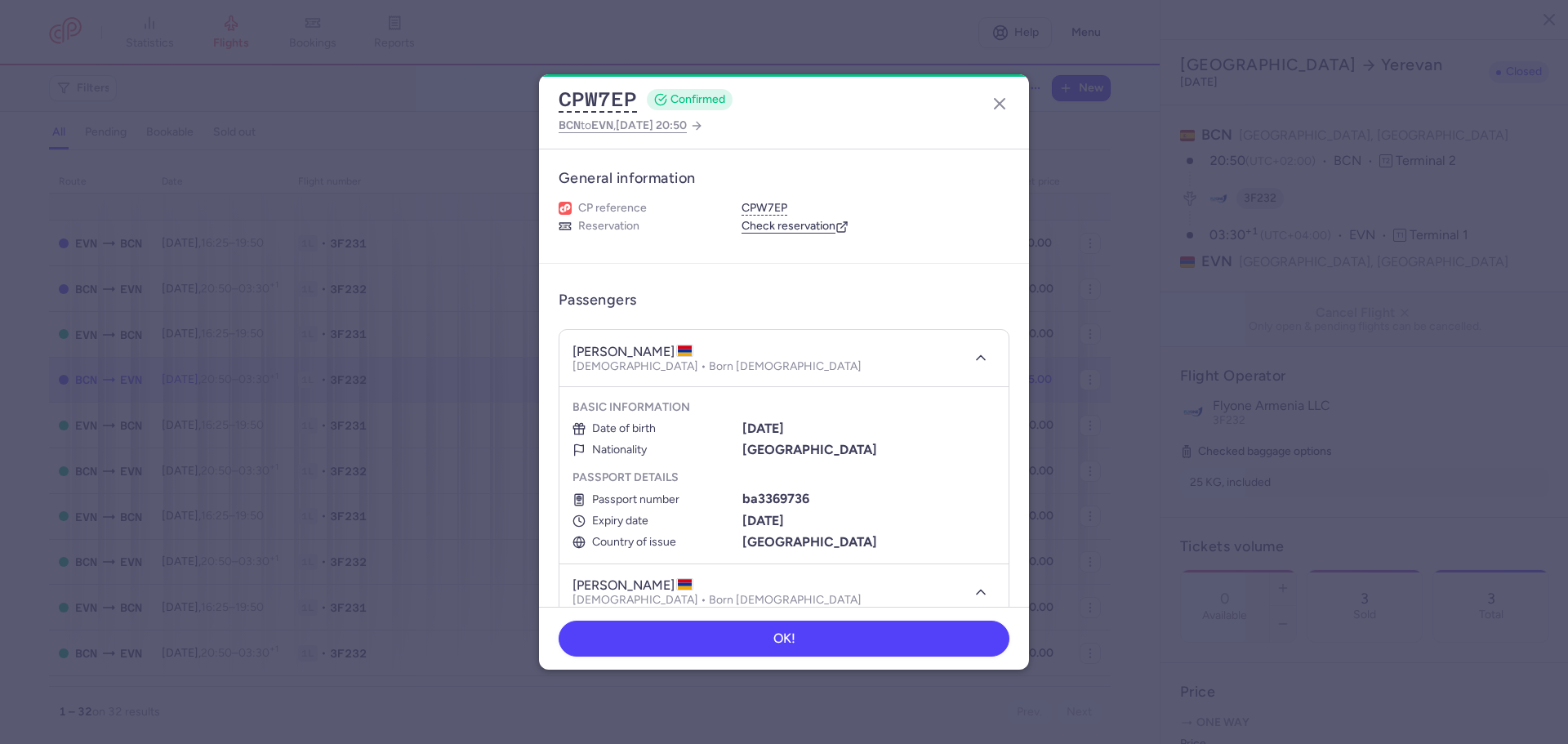
select select "days"
